Goal: Check status: Check status

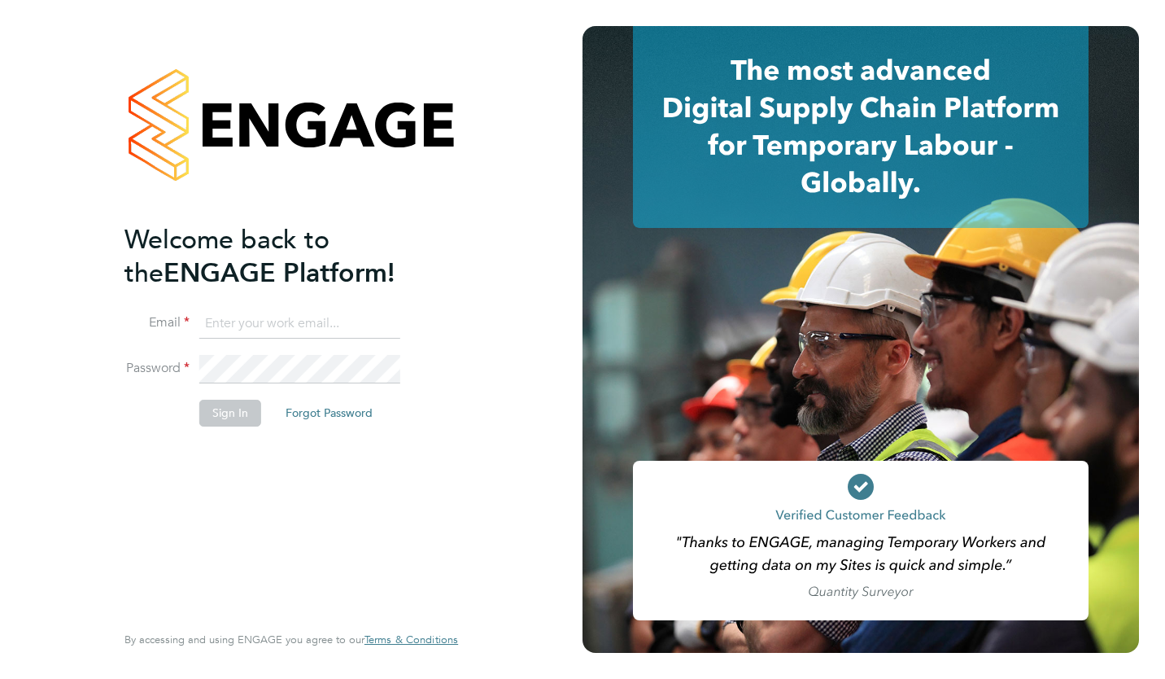
type input "[PERSON_NAME][EMAIL_ADDRESS][PERSON_NAME][DOMAIN_NAME]"
click at [237, 415] on button "Sign In" at bounding box center [230, 413] width 62 height 26
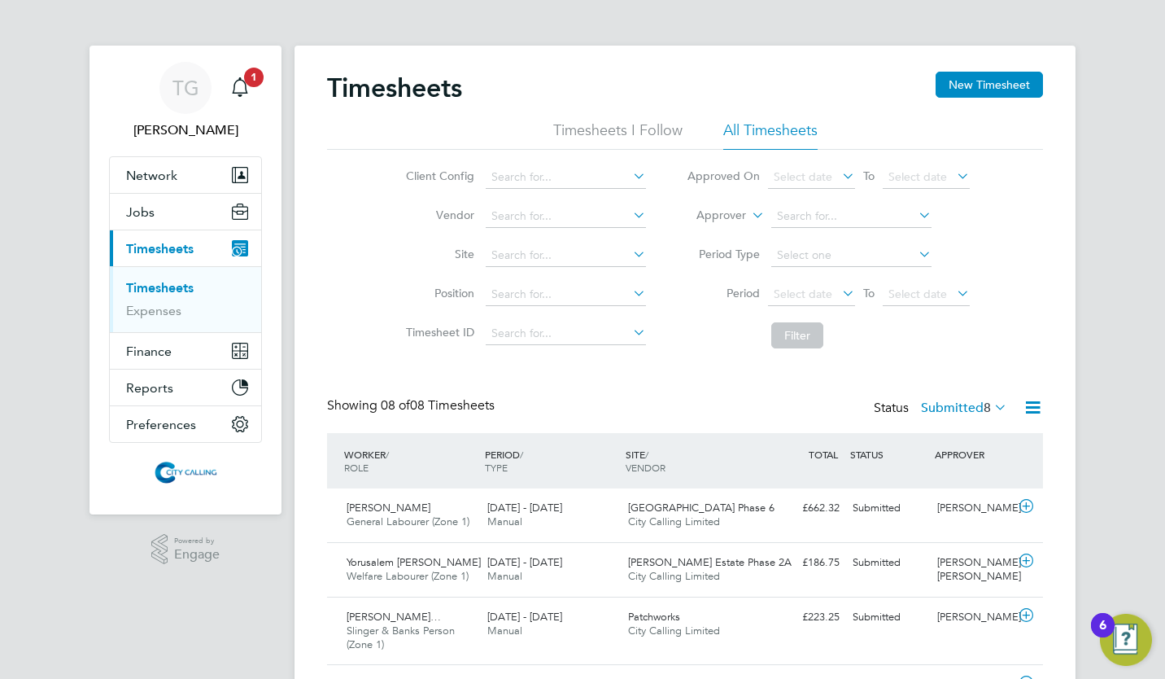
click at [781, 286] on span "Select date" at bounding box center [811, 295] width 87 height 22
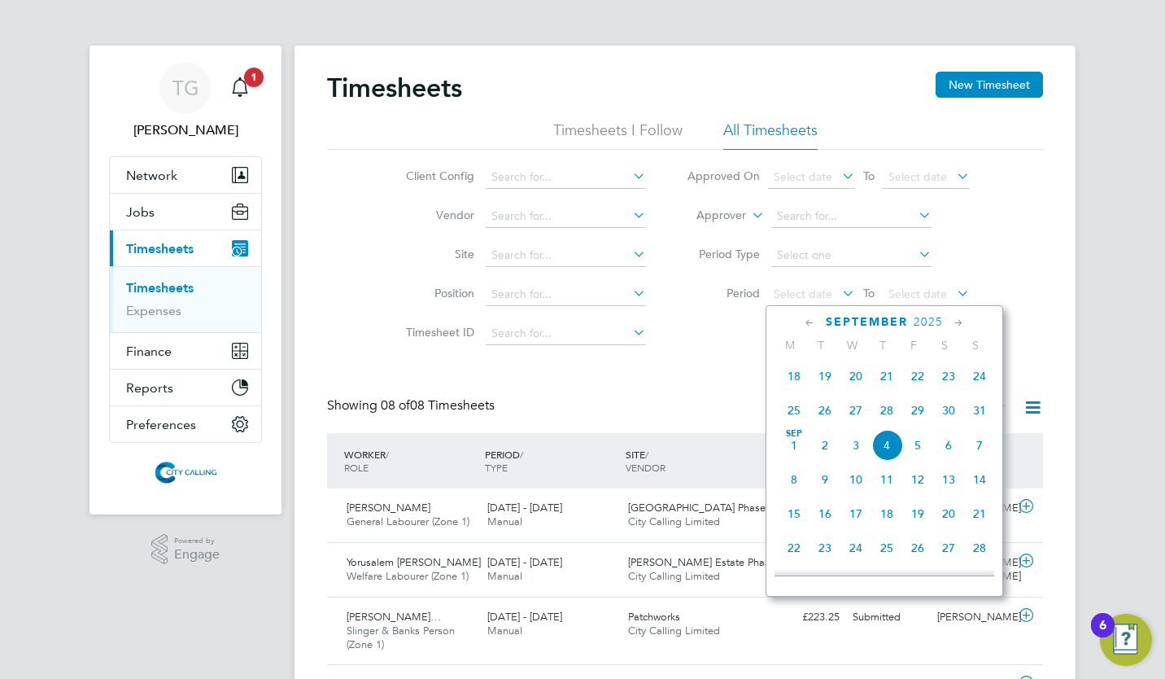
click at [794, 413] on span "25" at bounding box center [794, 410] width 31 height 31
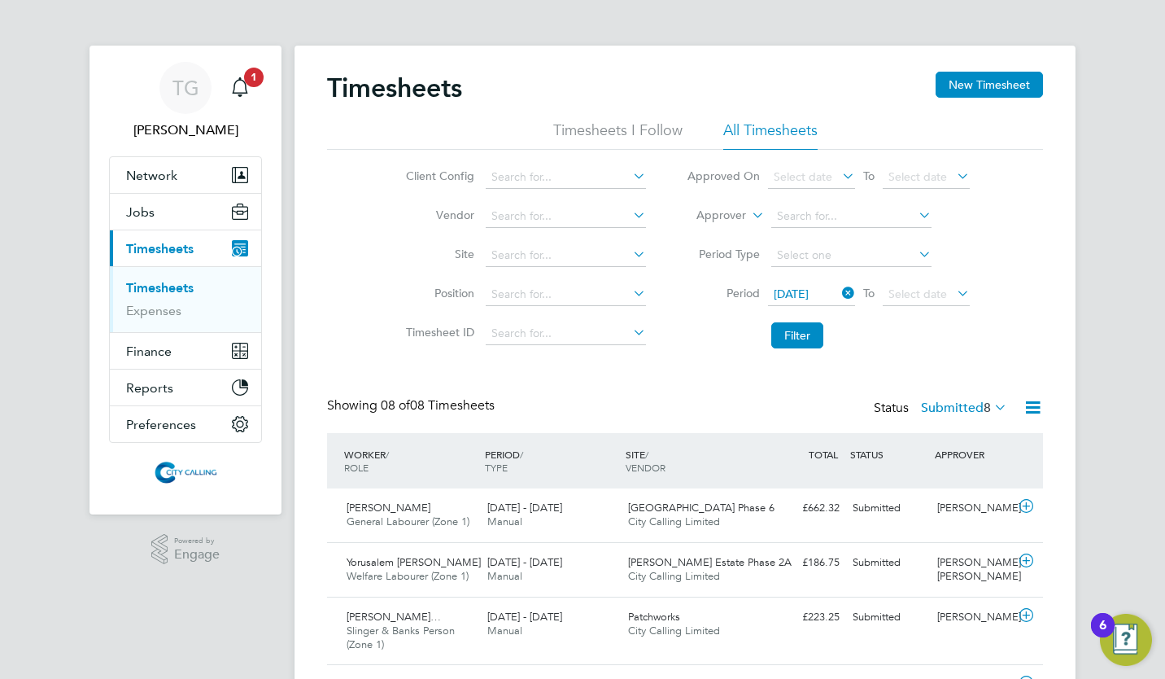
click at [907, 293] on span "Select date" at bounding box center [918, 293] width 59 height 15
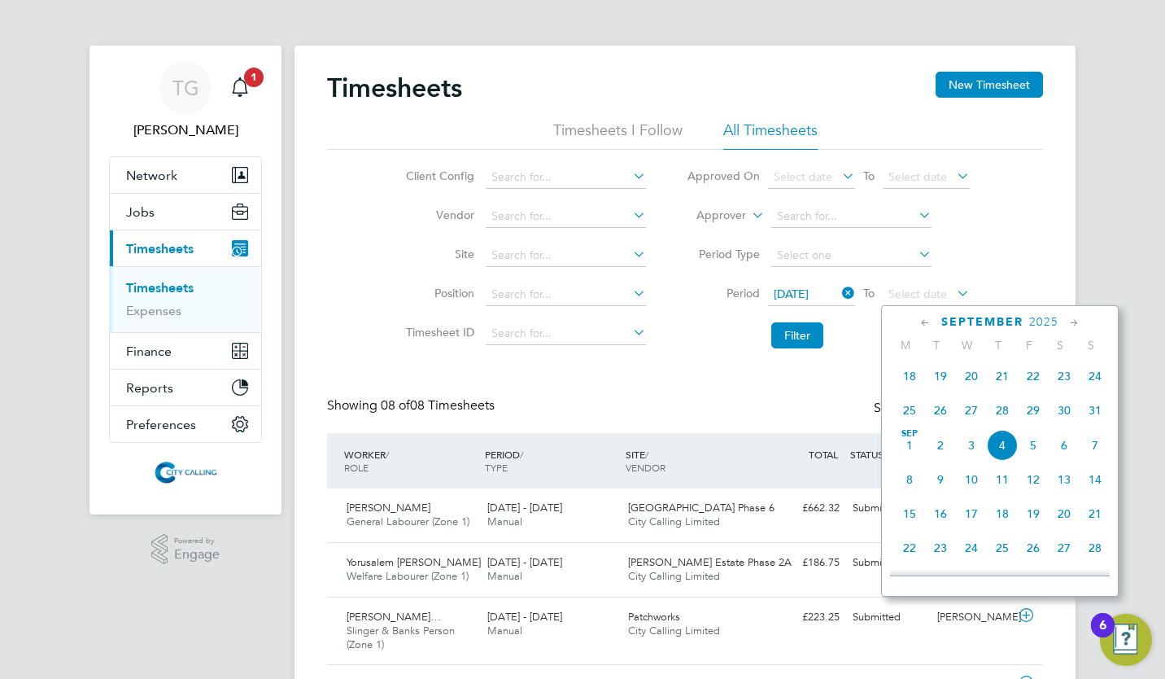
click at [1098, 416] on span "31" at bounding box center [1095, 410] width 31 height 31
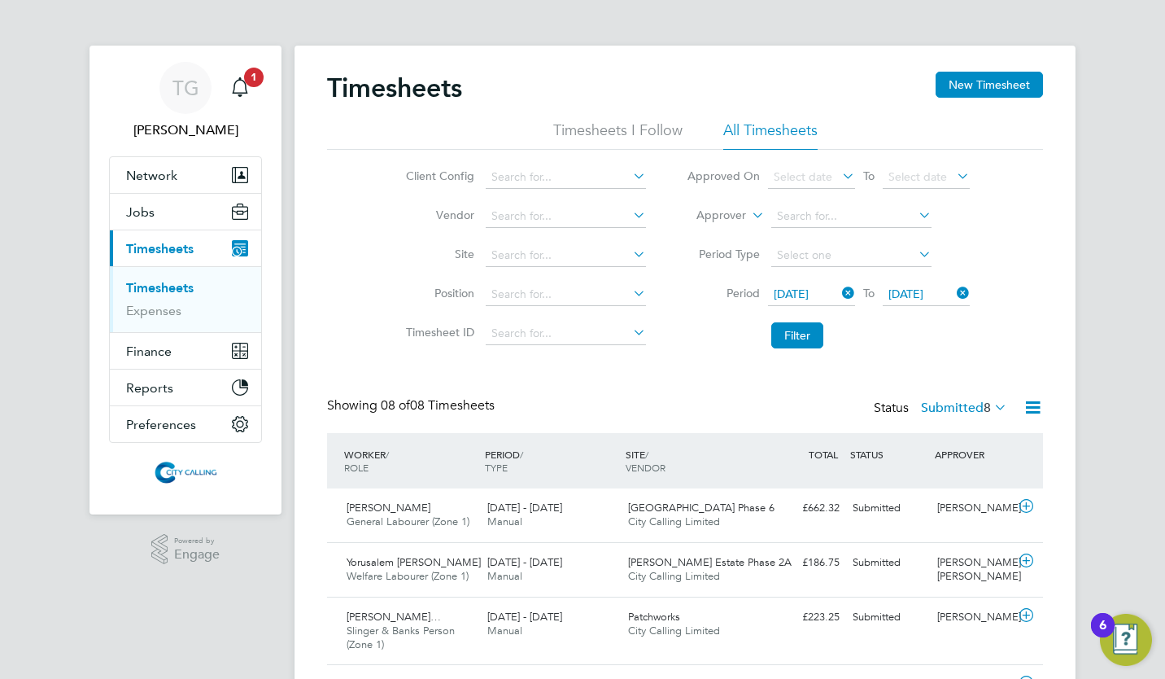
click at [791, 338] on button "Filter" at bounding box center [797, 335] width 52 height 26
